Goal: Information Seeking & Learning: Learn about a topic

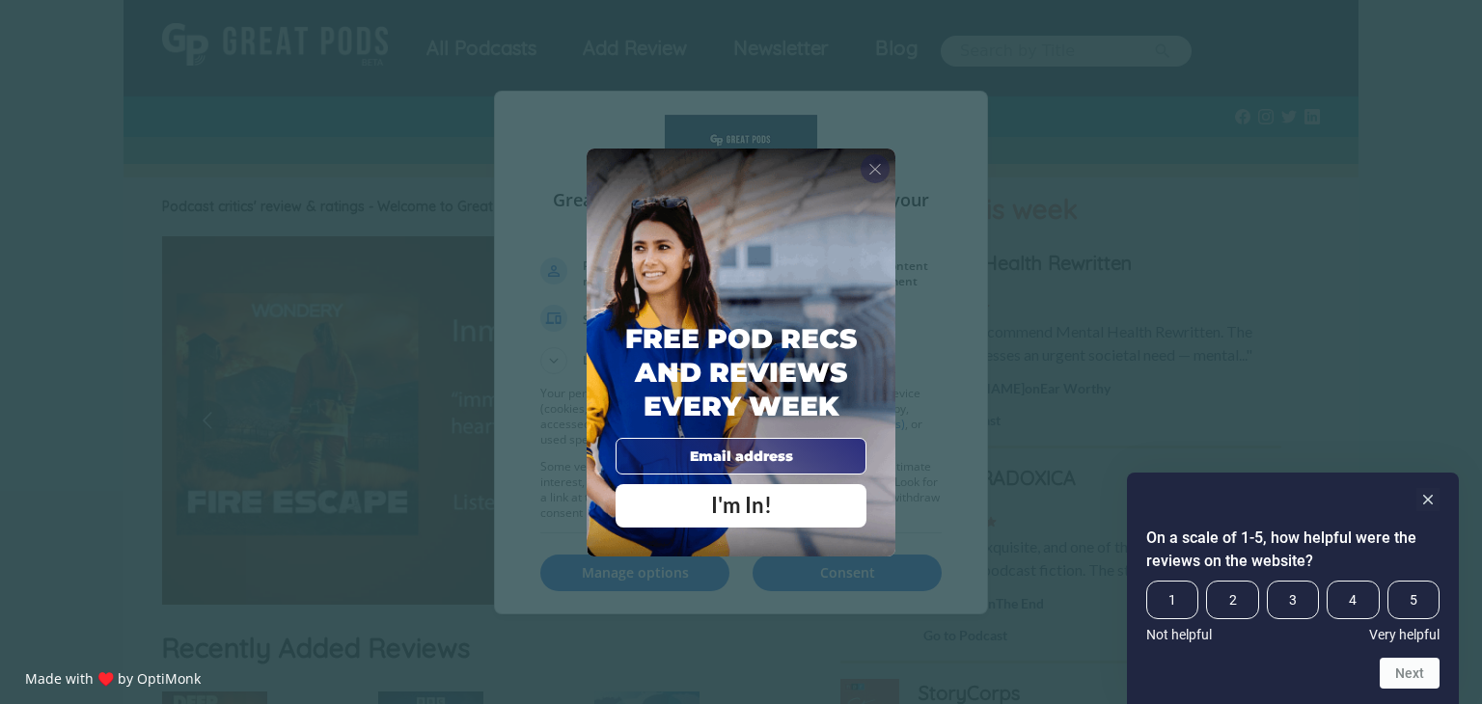
click at [880, 167] on span "X" at bounding box center [875, 168] width 14 height 19
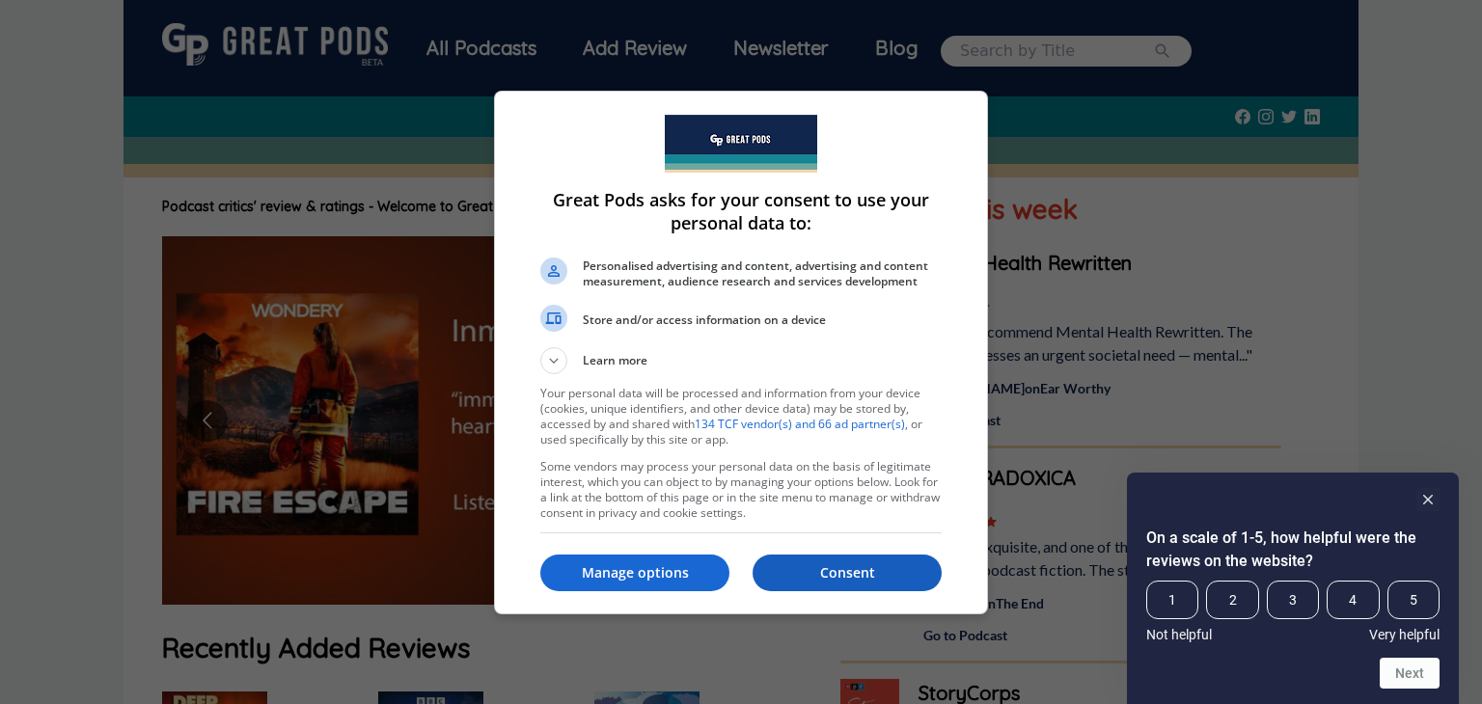
click at [826, 580] on p "Consent" at bounding box center [847, 572] width 189 height 19
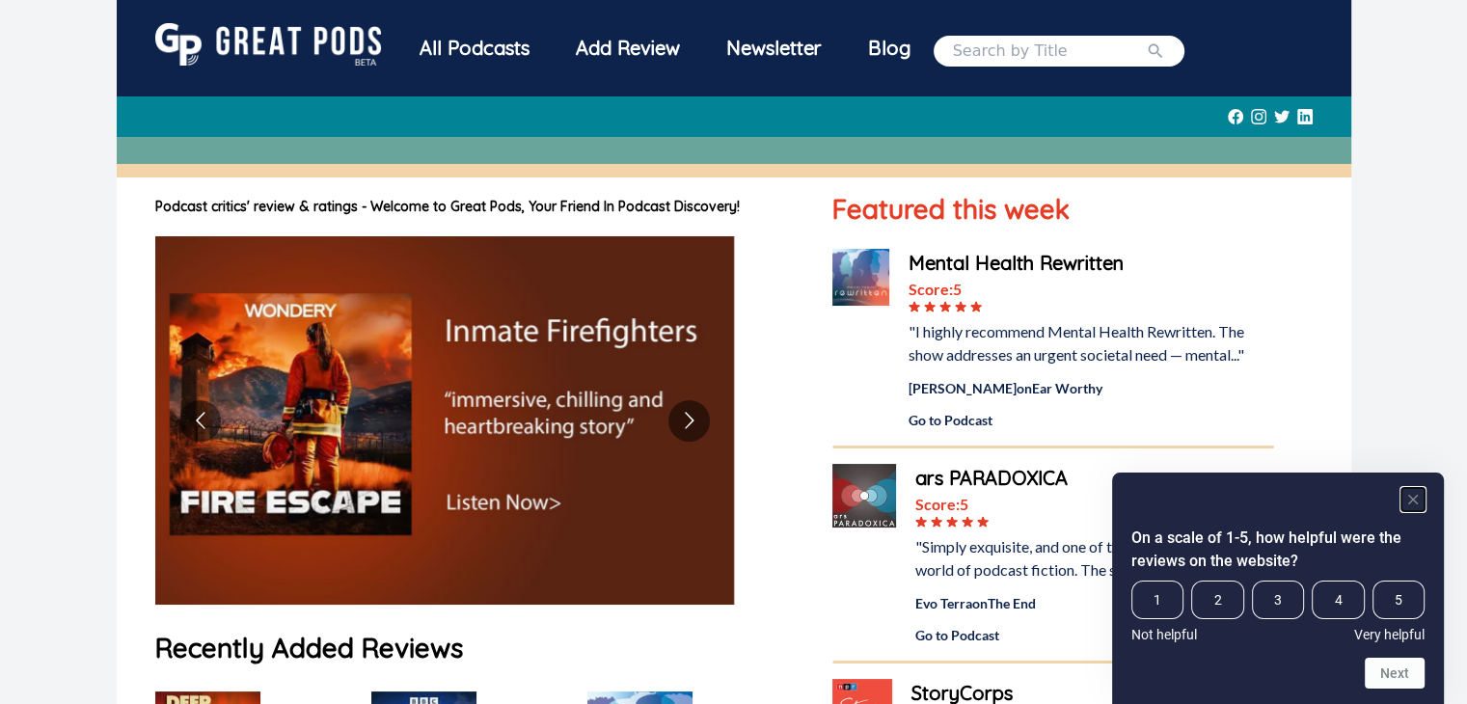
click at [1420, 492] on rect "Hide survey" at bounding box center [1413, 499] width 23 height 23
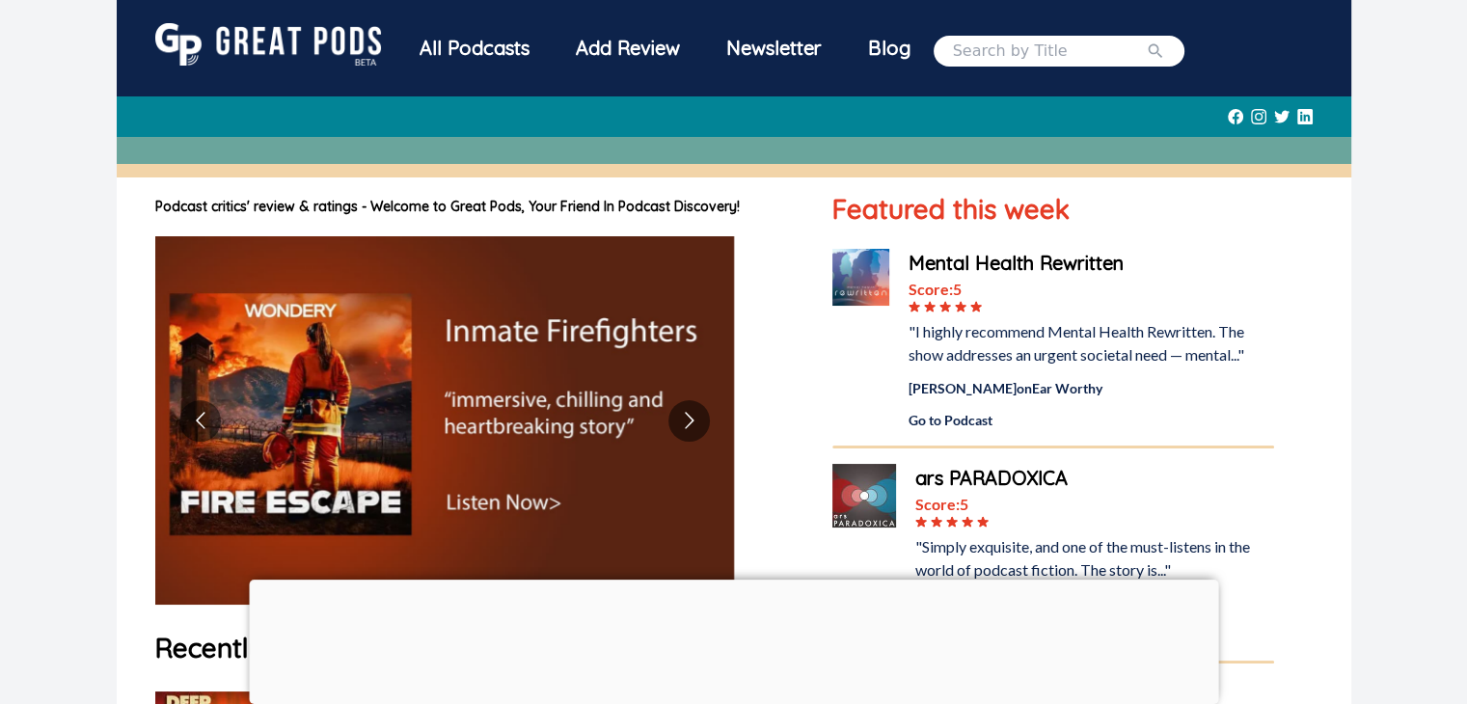
click at [744, 580] on div at bounding box center [734, 580] width 970 height 0
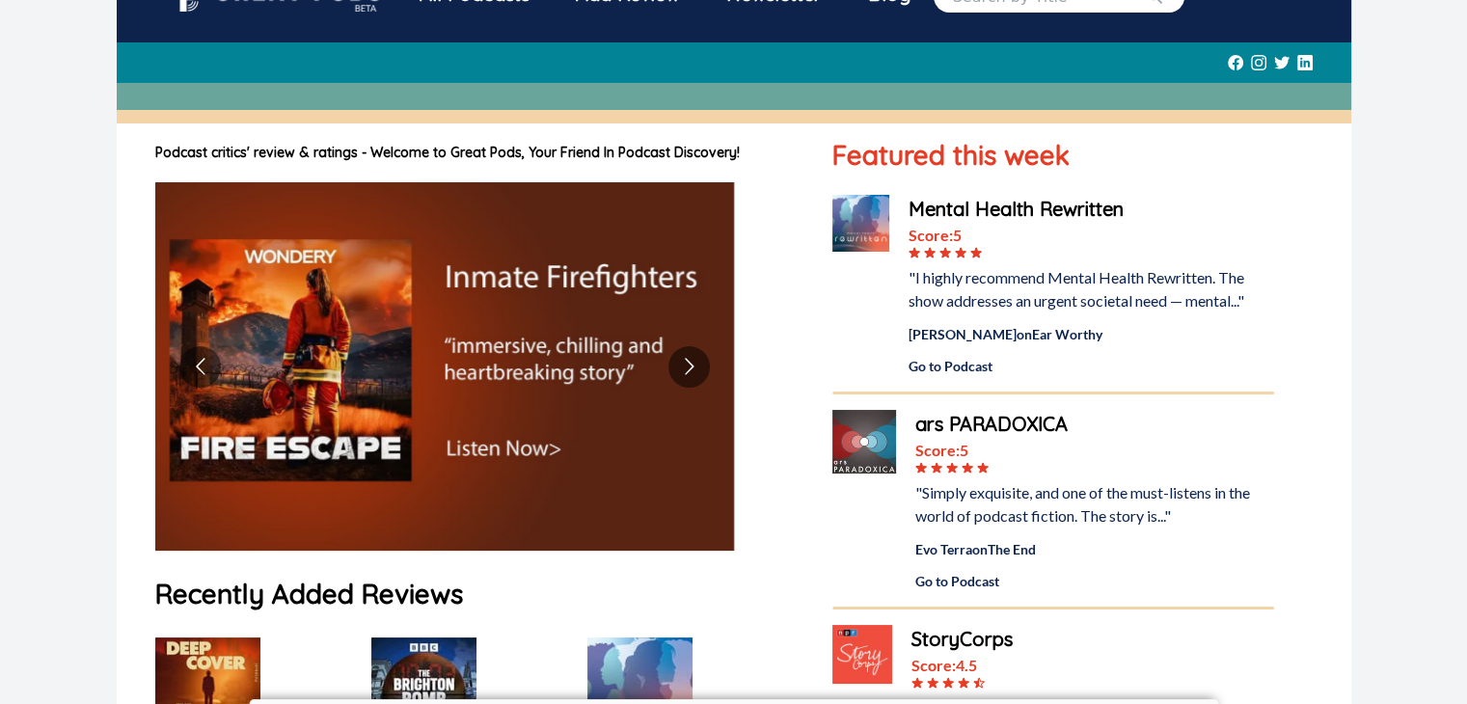
scroll to position [96, 0]
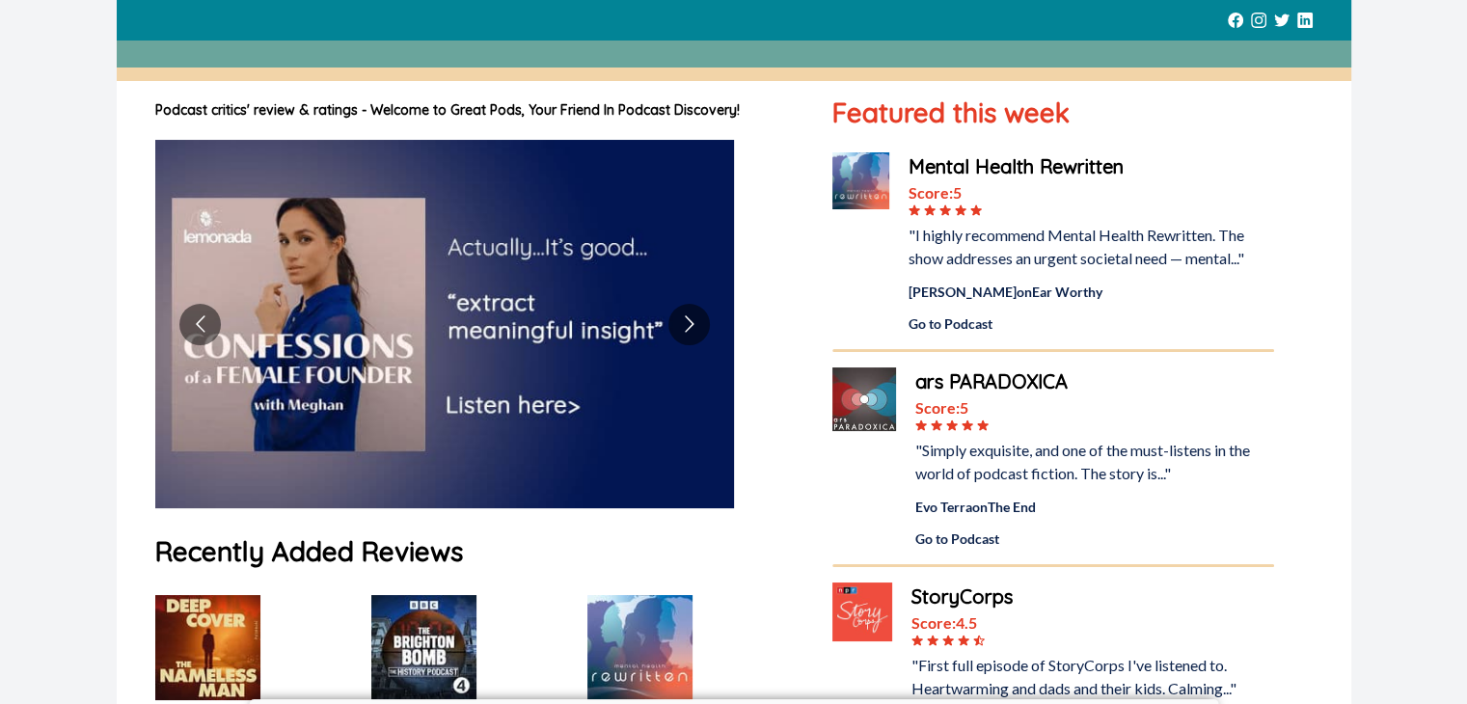
click at [956, 374] on div "ars PARADOXICA" at bounding box center [1095, 382] width 358 height 29
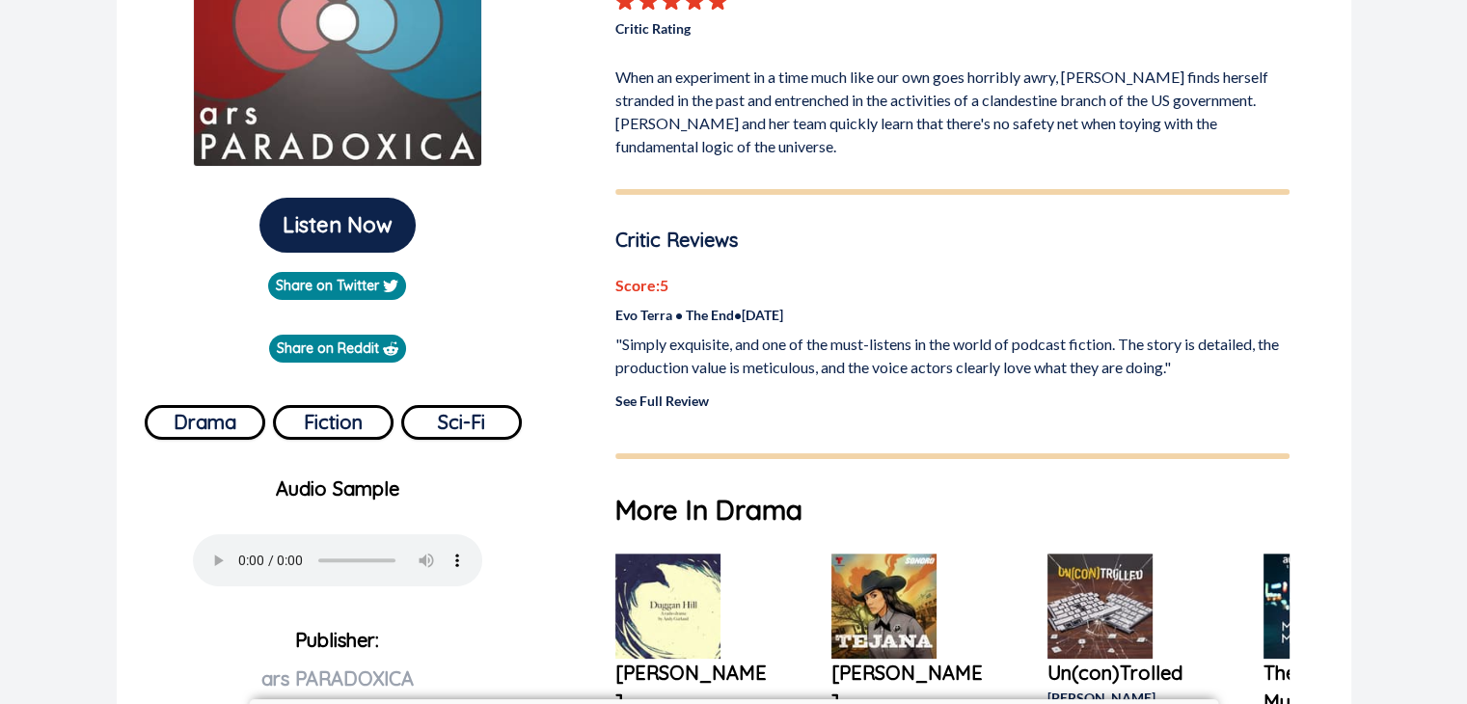
scroll to position [386, 0]
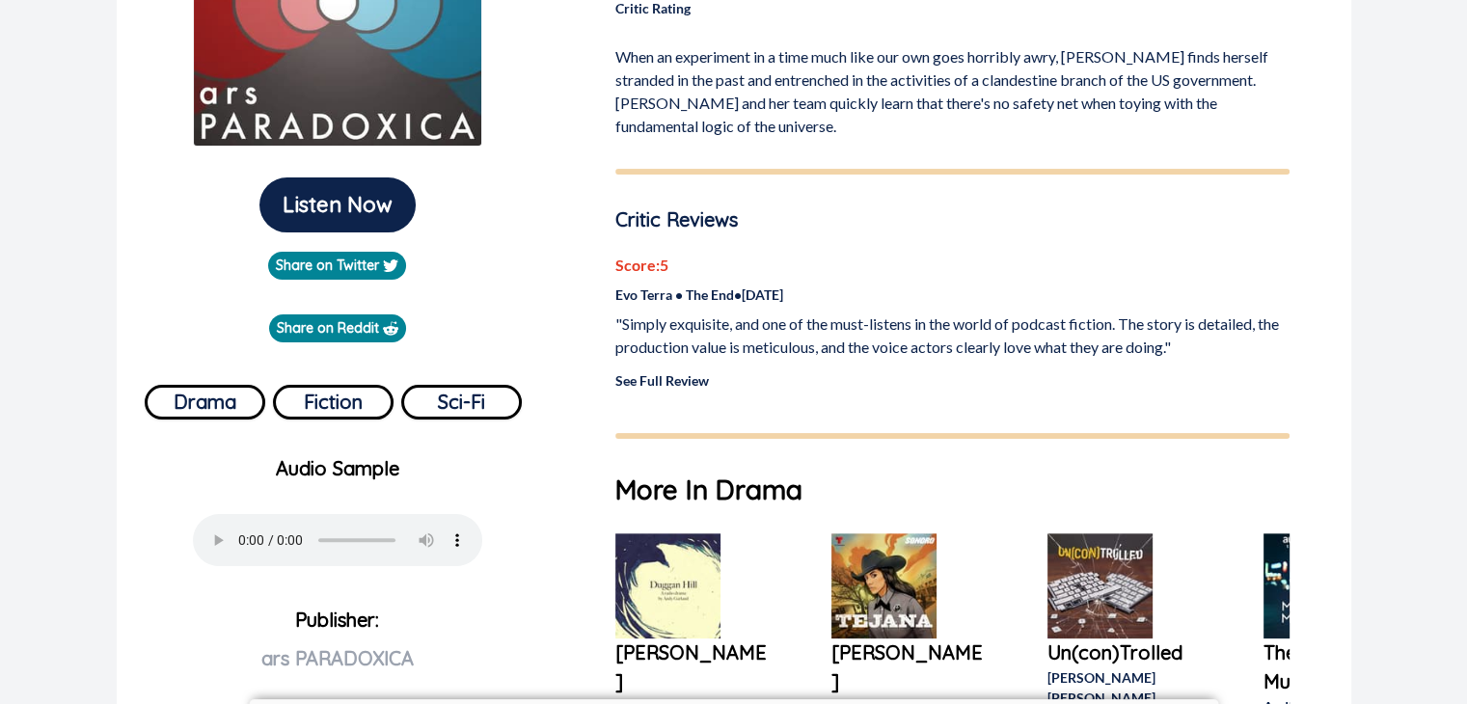
click at [674, 381] on link "See Full Review" at bounding box center [663, 380] width 94 height 16
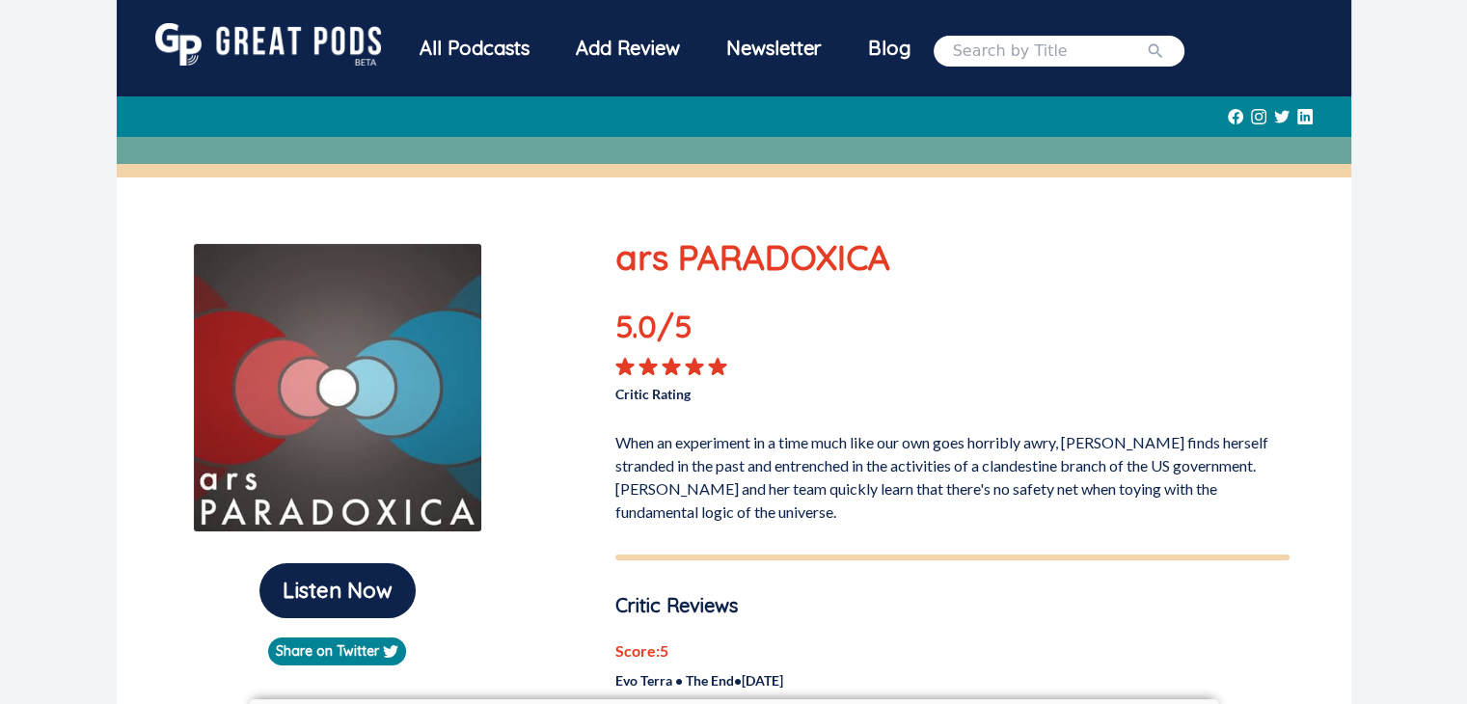
click at [482, 54] on div "All Podcasts" at bounding box center [475, 48] width 156 height 50
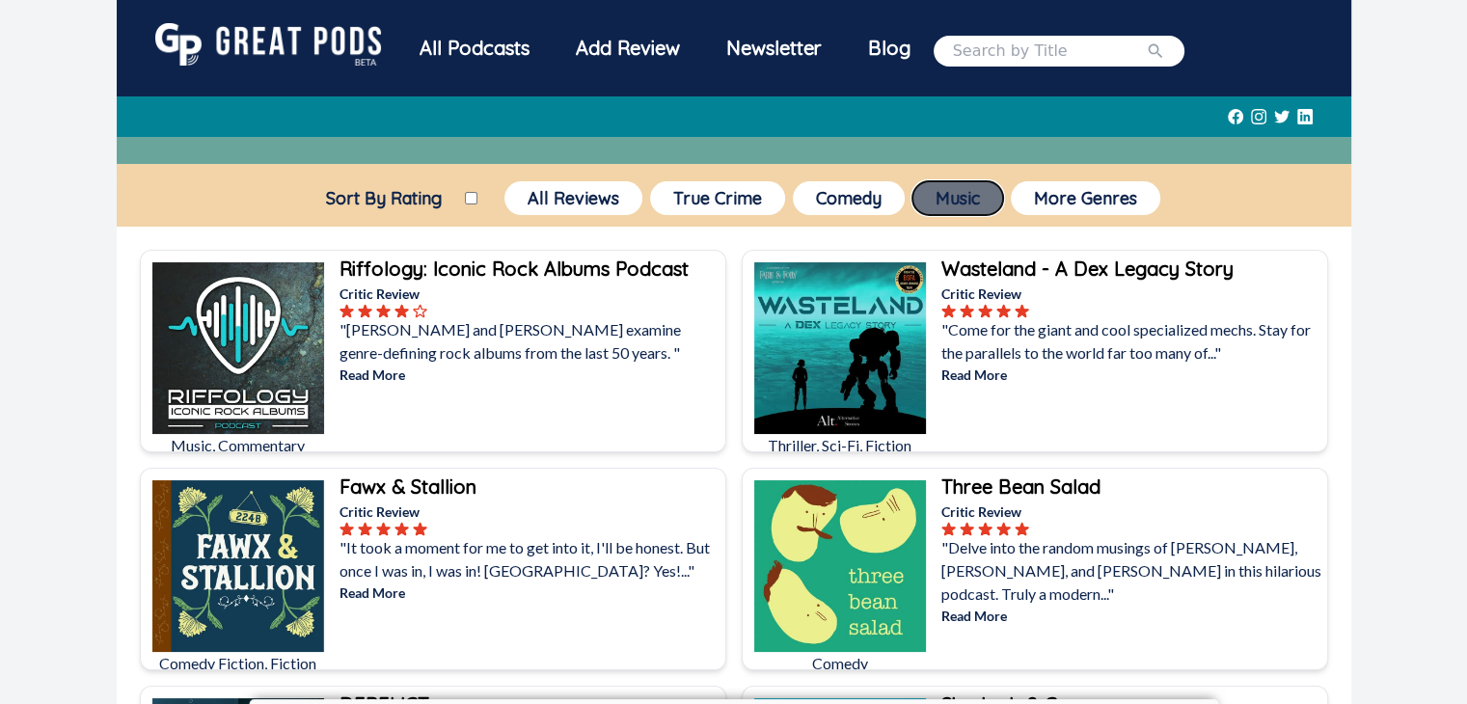
click at [947, 205] on button "Music" at bounding box center [958, 198] width 91 height 34
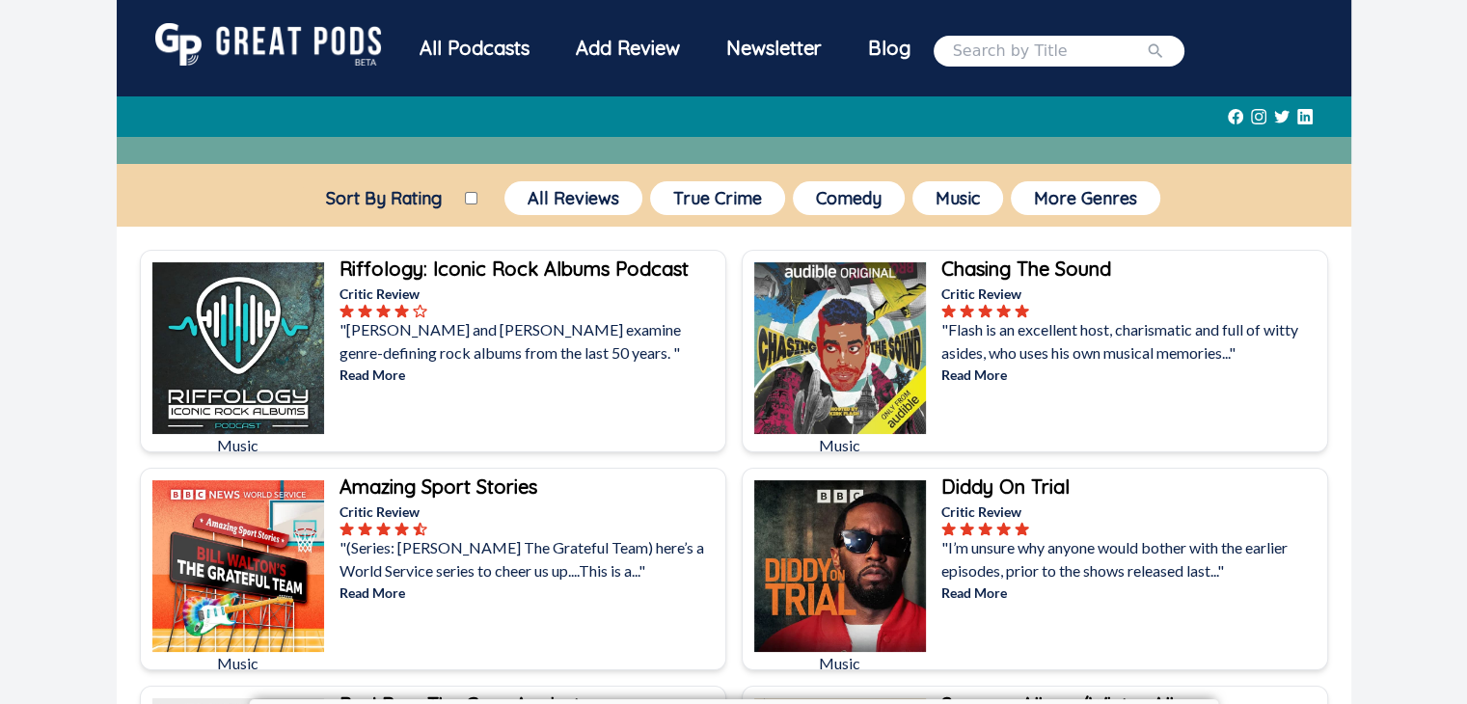
scroll to position [96, 0]
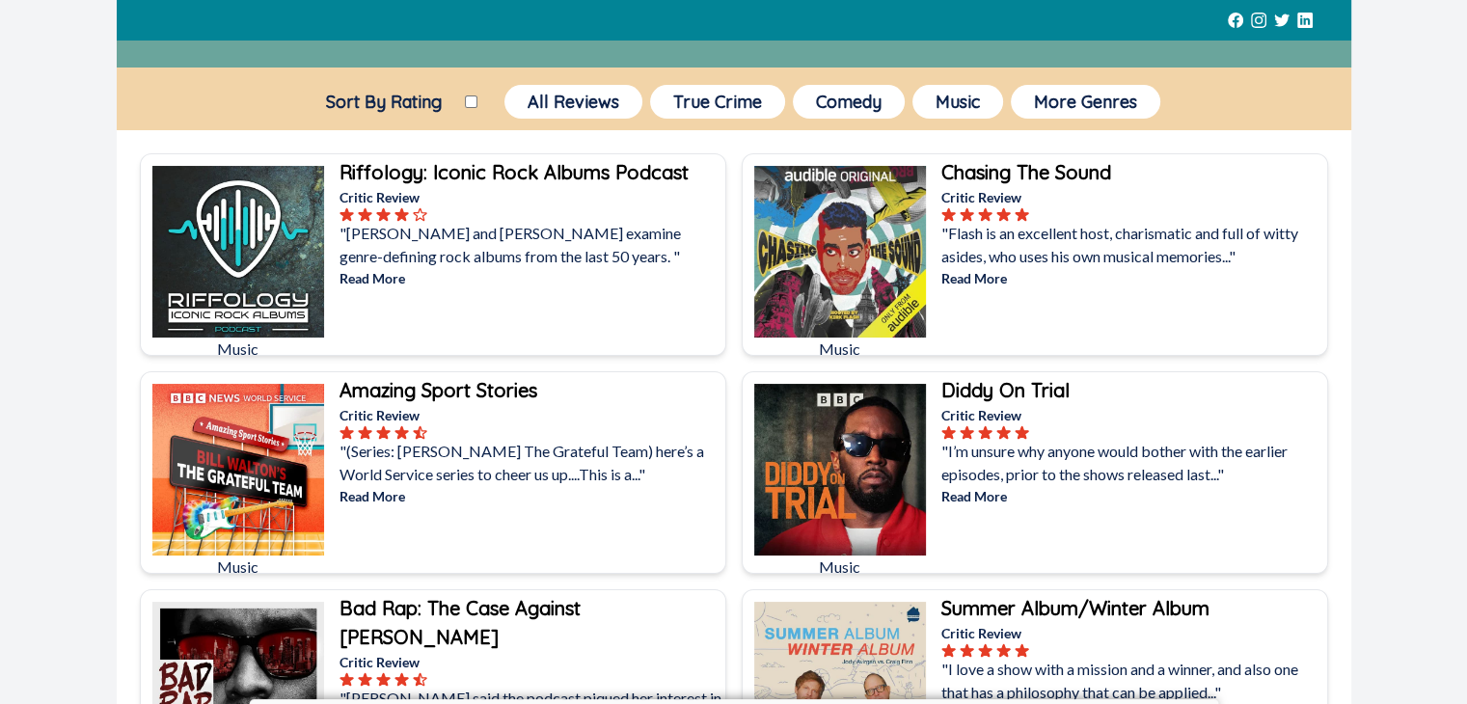
click at [1078, 460] on p ""I’m unsure why anyone would bother with the earlier episodes, prior to the sho…" at bounding box center [1133, 463] width 382 height 46
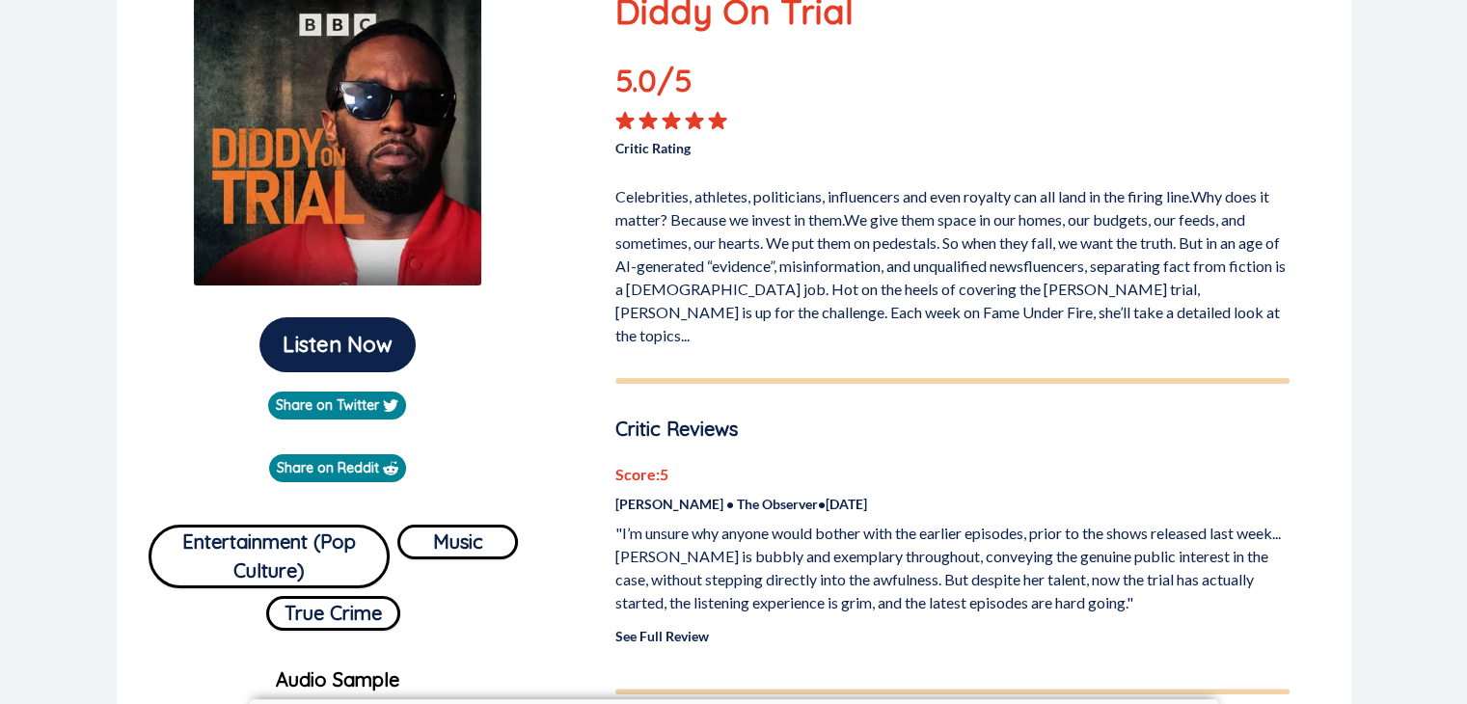
scroll to position [386, 0]
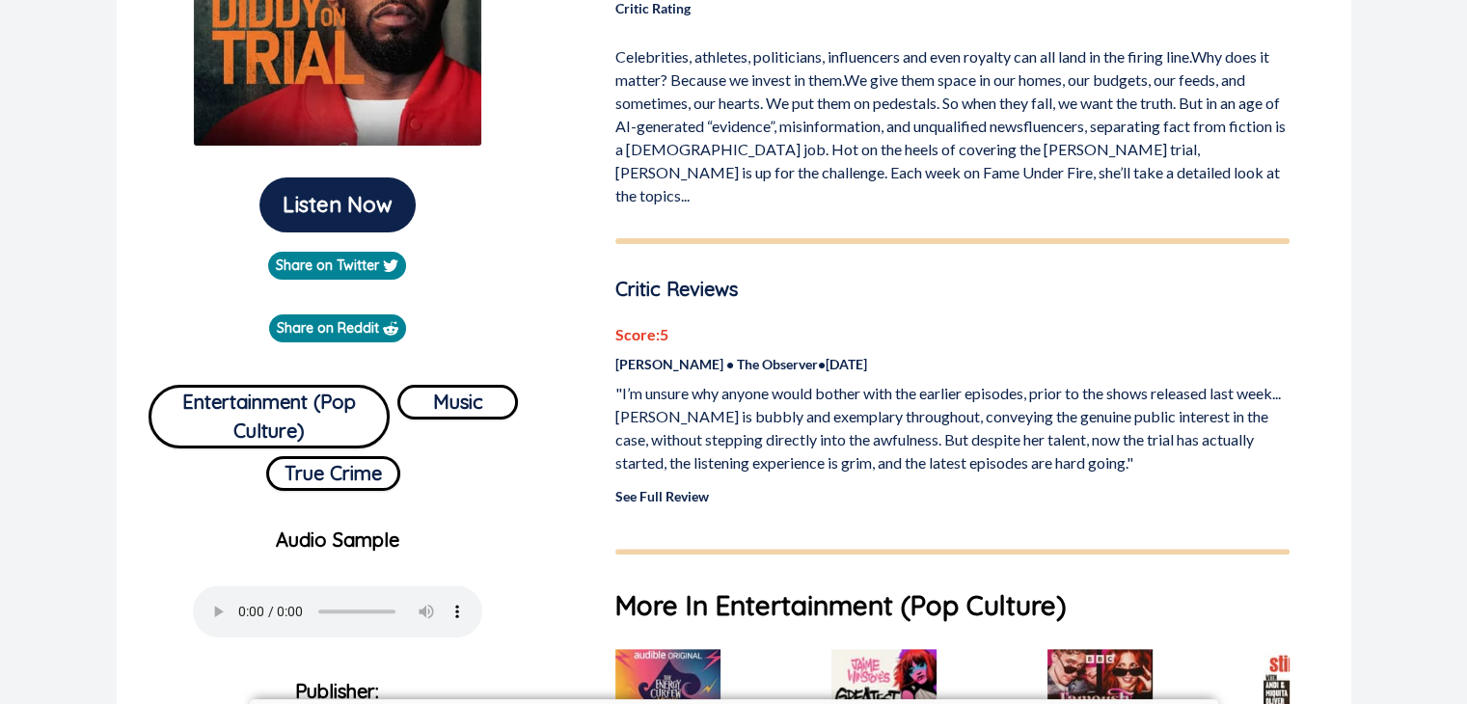
click at [702, 488] on link "See Full Review" at bounding box center [663, 496] width 94 height 16
